Goal: Information Seeking & Learning: Learn about a topic

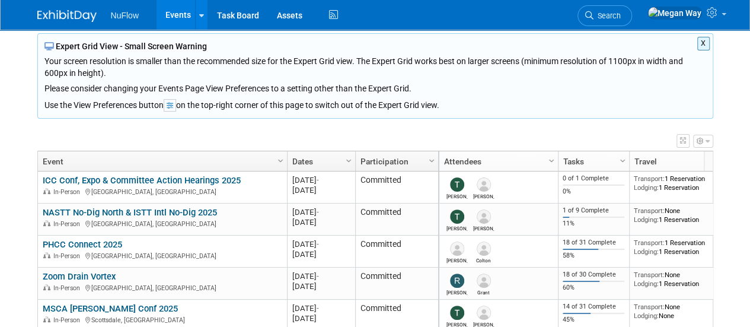
scroll to position [119, 0]
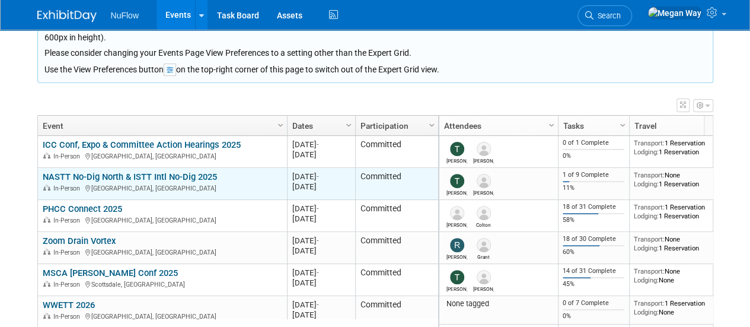
click at [94, 177] on link "NASTT No-Dig North & ISTT Intl No-Dig 2025" at bounding box center [130, 176] width 174 height 11
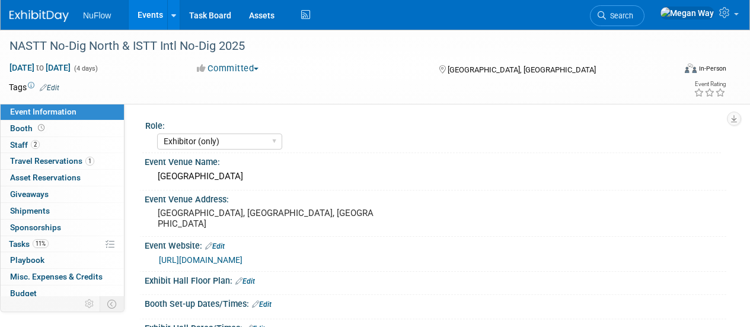
select select "Exhibitor (only)"
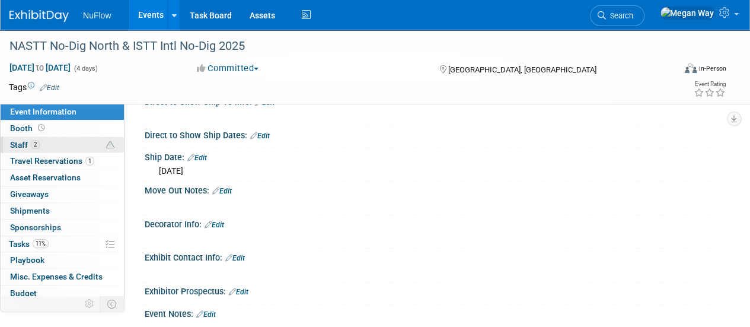
scroll to position [356, 0]
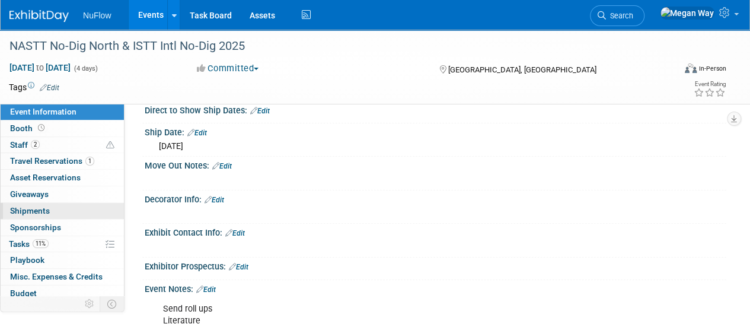
click at [30, 208] on span "Shipments 0" at bounding box center [30, 210] width 40 height 9
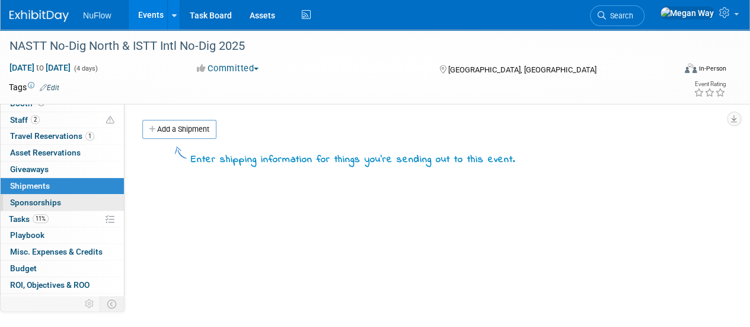
scroll to position [0, 0]
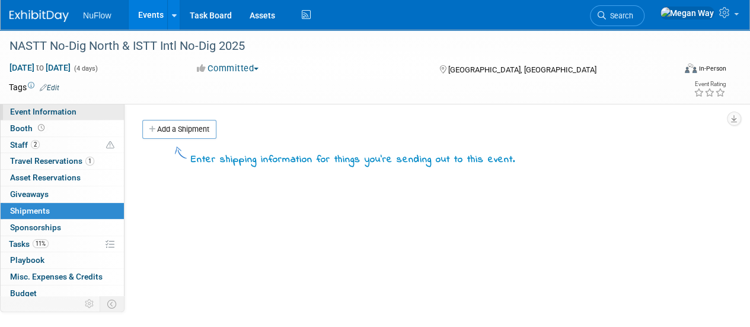
click at [12, 107] on span "Event Information" at bounding box center [43, 111] width 66 height 9
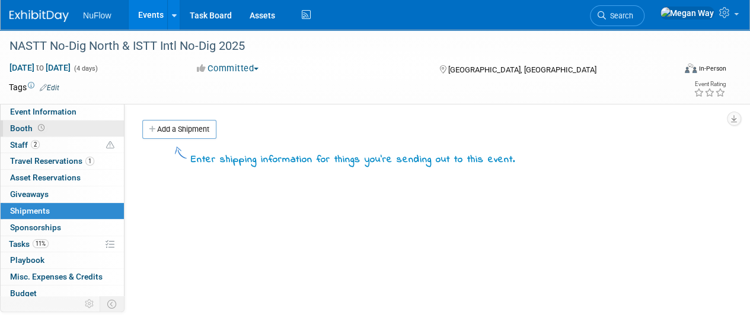
select select "Exhibitor (only)"
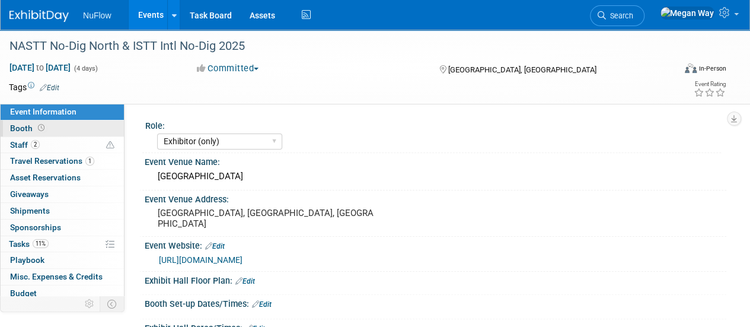
click at [21, 127] on span "Booth" at bounding box center [28, 127] width 37 height 9
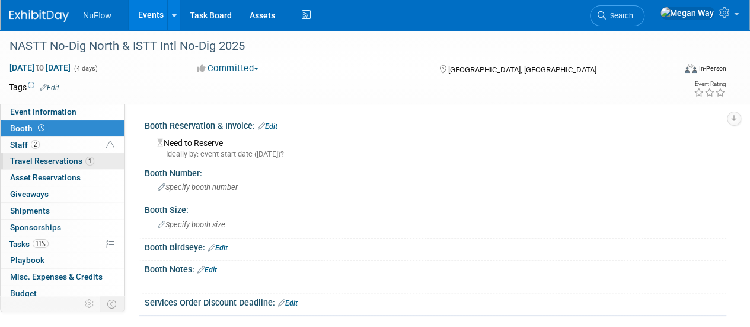
click at [56, 164] on span "Travel Reservations 1" at bounding box center [52, 160] width 84 height 9
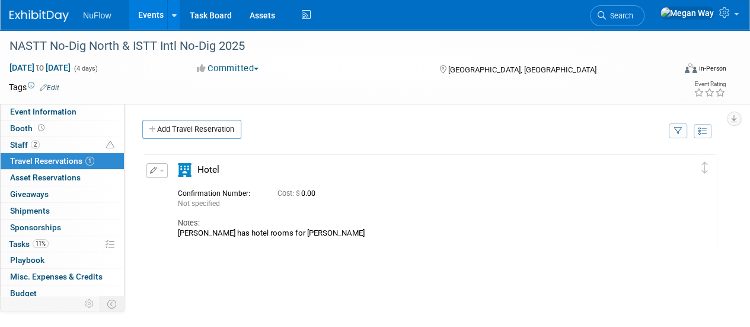
click at [213, 311] on div "Delete Reservation Not specified Cost: $ 0.00 Notes:" at bounding box center [429, 330] width 575 height 356
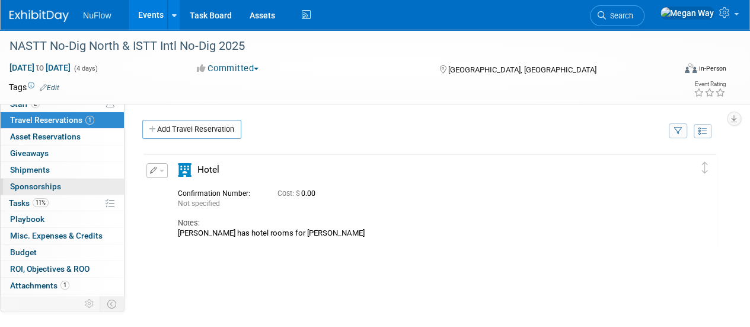
scroll to position [52, 0]
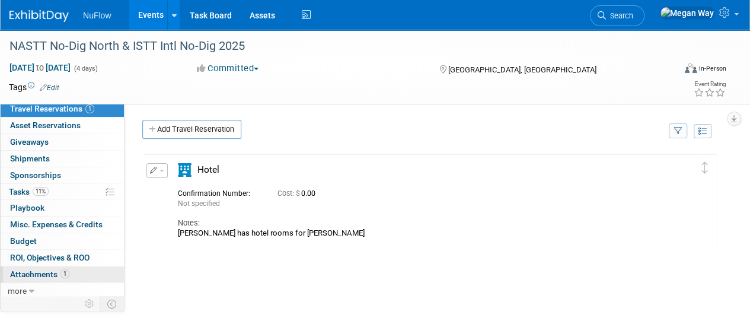
click at [37, 273] on span "Attachments 1" at bounding box center [39, 273] width 59 height 9
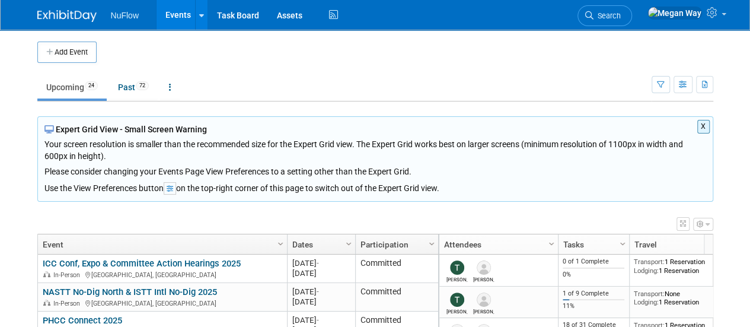
scroll to position [119, 0]
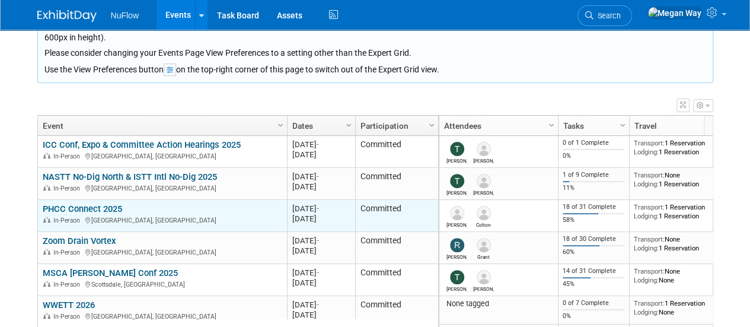
click at [84, 210] on link "PHCC Connect 2025" at bounding box center [82, 208] width 79 height 11
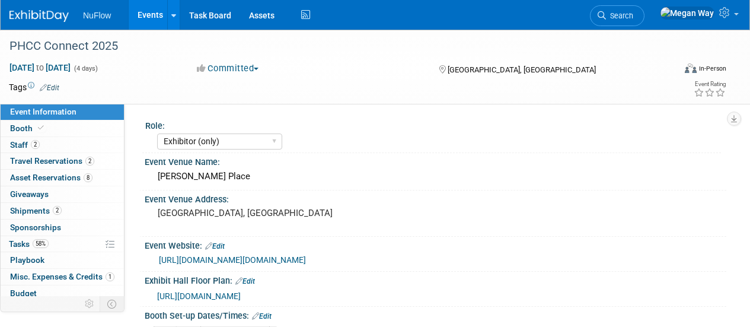
select select "Exhibitor (only)"
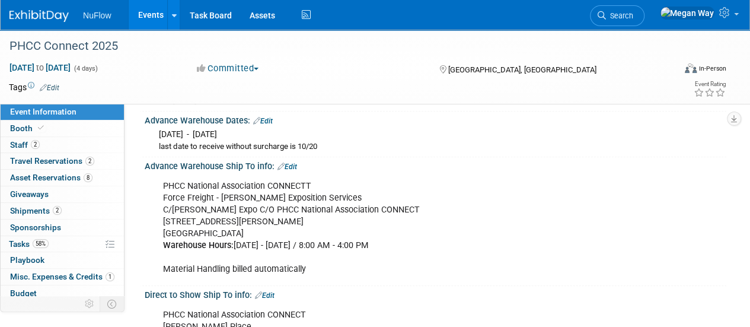
scroll to position [296, 0]
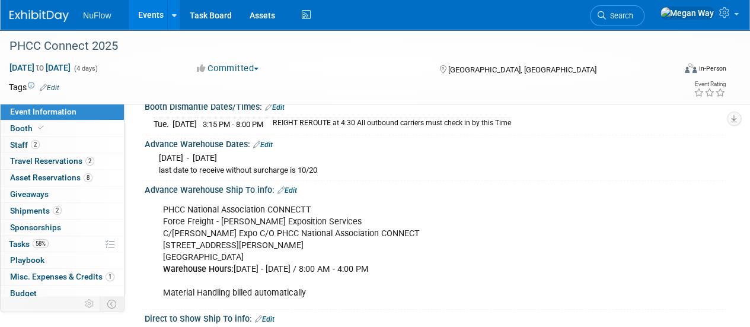
drag, startPoint x: 237, startPoint y: 151, endPoint x: 388, endPoint y: 276, distance: 195.7
copy div "Fri. Oct 24, 2025 last date to receive without surcharge is 10/20 Advance Wareh…"
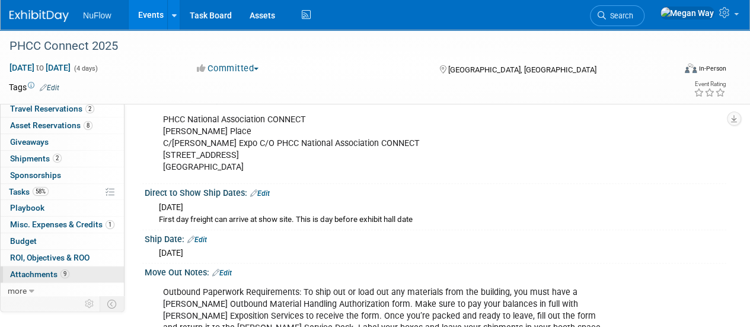
scroll to position [533, 0]
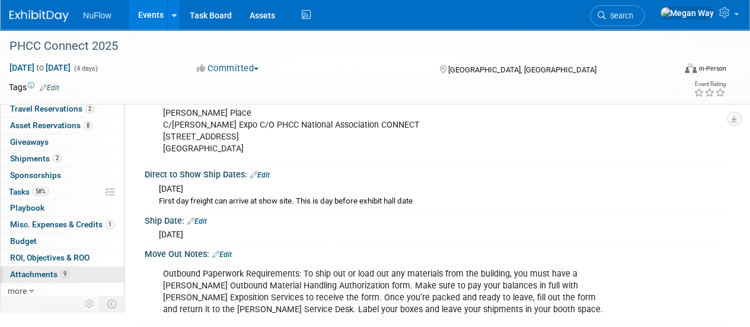
click at [40, 269] on span "Attachments 9" at bounding box center [39, 273] width 59 height 9
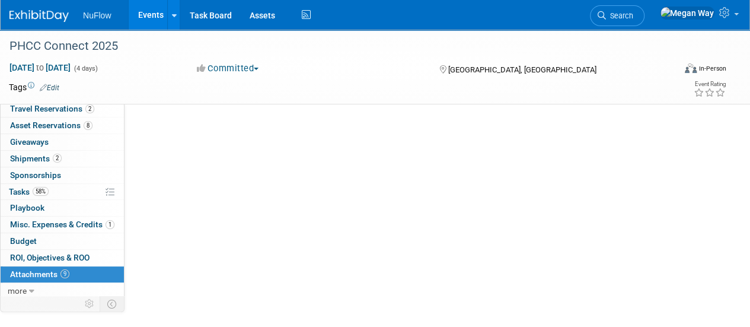
scroll to position [0, 0]
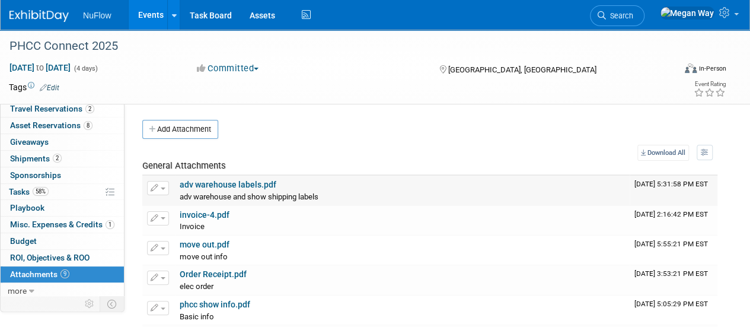
click at [238, 184] on link "adv warehouse labels.pdf" at bounding box center [228, 184] width 97 height 9
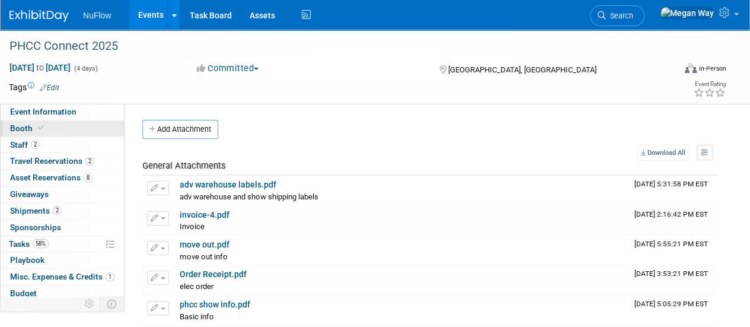
click at [25, 128] on span "Booth" at bounding box center [28, 127] width 36 height 9
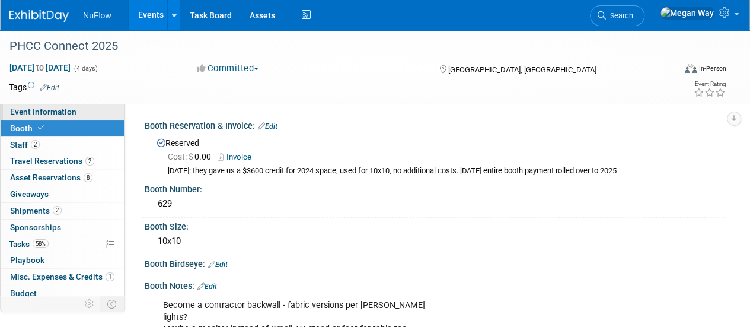
click at [23, 112] on span "Event Information" at bounding box center [43, 111] width 66 height 9
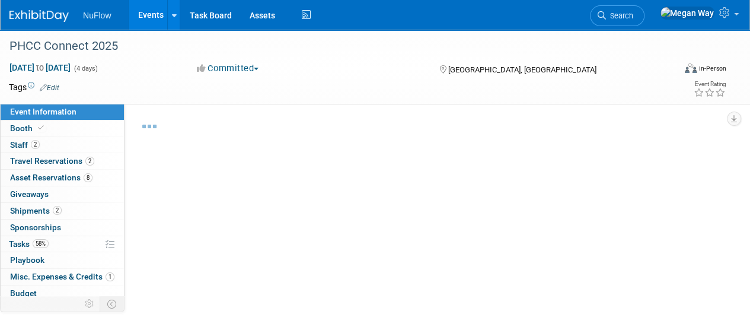
select select "Exhibitor (only)"
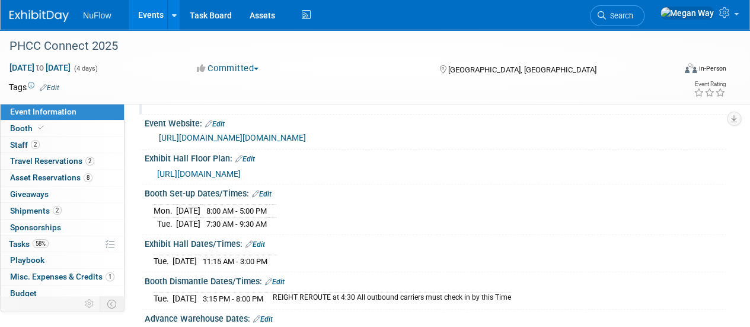
scroll to position [178, 0]
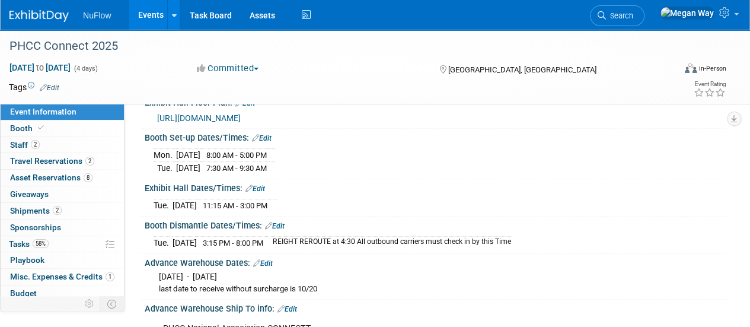
drag, startPoint x: 540, startPoint y: 236, endPoint x: 151, endPoint y: 234, distance: 389.4
click at [151, 234] on div "Tue. Oct 28, 2025 3:15 PM - 8:00 PM REIGHT REROUTE at 4:30 All outbound carrier…" at bounding box center [435, 240] width 581 height 20
copy div
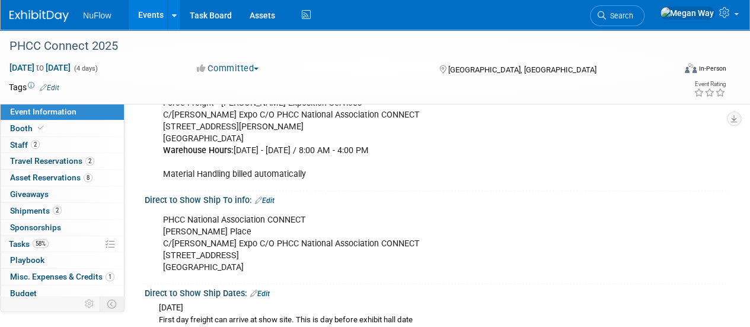
scroll to position [474, 0]
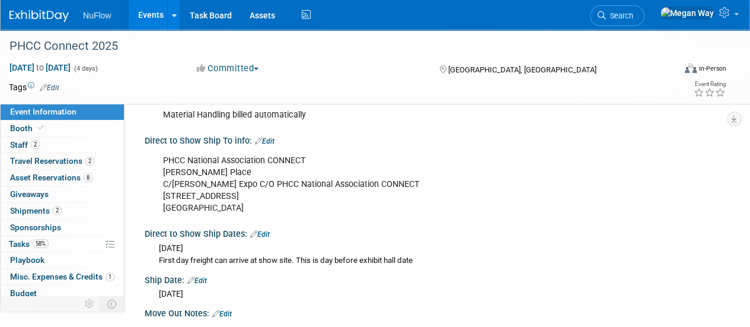
drag, startPoint x: 165, startPoint y: 155, endPoint x: 270, endPoint y: 204, distance: 115.9
click at [270, 204] on div "PHCC National Association CONNECT DeVos Place C/O Shepard Expo C/O PHCC Nationa…" at bounding box center [383, 184] width 456 height 71
copy div "PHCC National Association CONNECT DeVos Place C/O Shepard Expo C/O PHCC Nationa…"
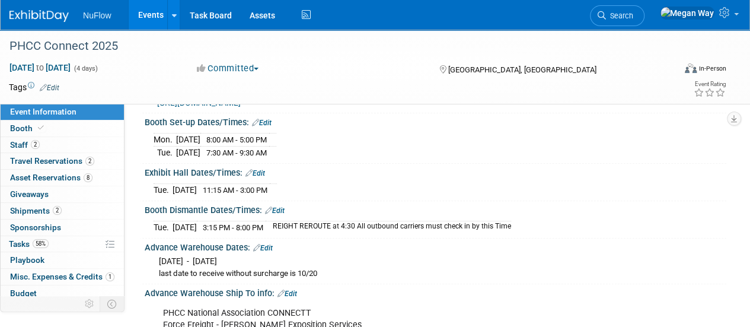
scroll to position [0, 0]
